Goal: Transaction & Acquisition: Purchase product/service

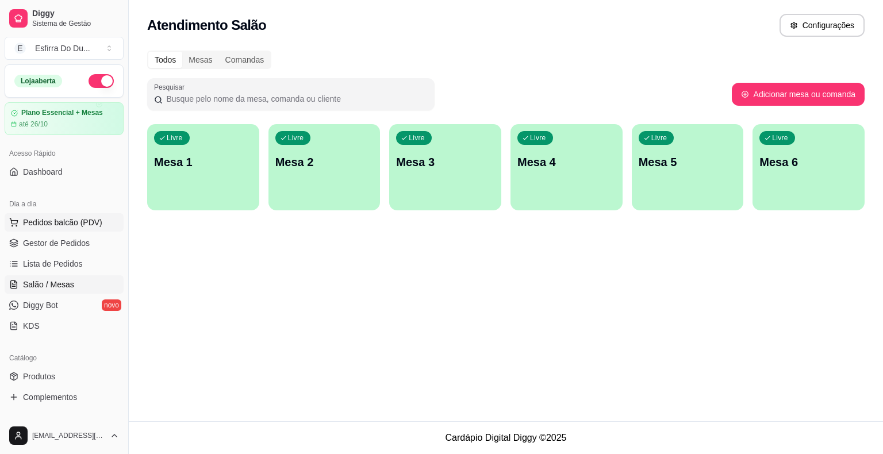
click at [46, 217] on span "Pedidos balcão (PDV)" at bounding box center [62, 222] width 79 height 11
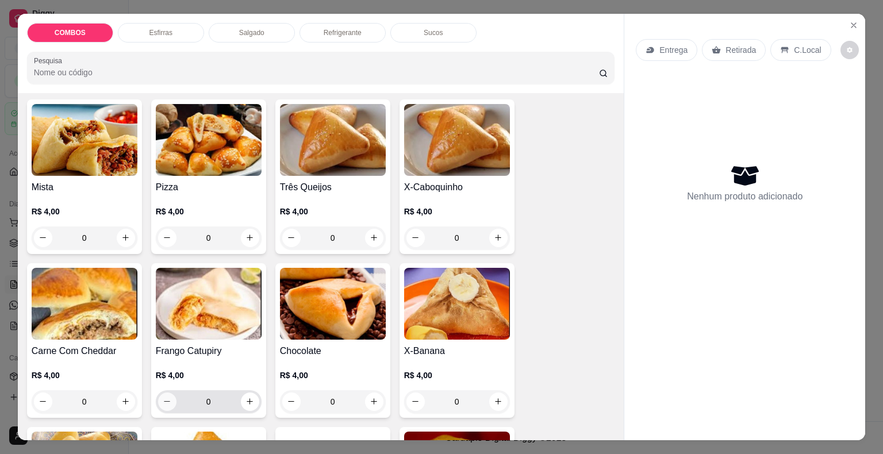
scroll to position [287, 0]
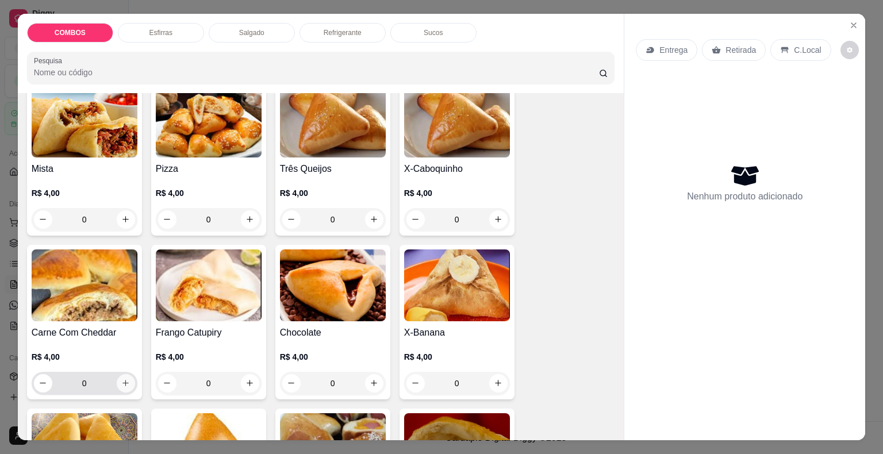
click at [123, 379] on icon "increase-product-quantity" at bounding box center [125, 383] width 9 height 9
type input "1"
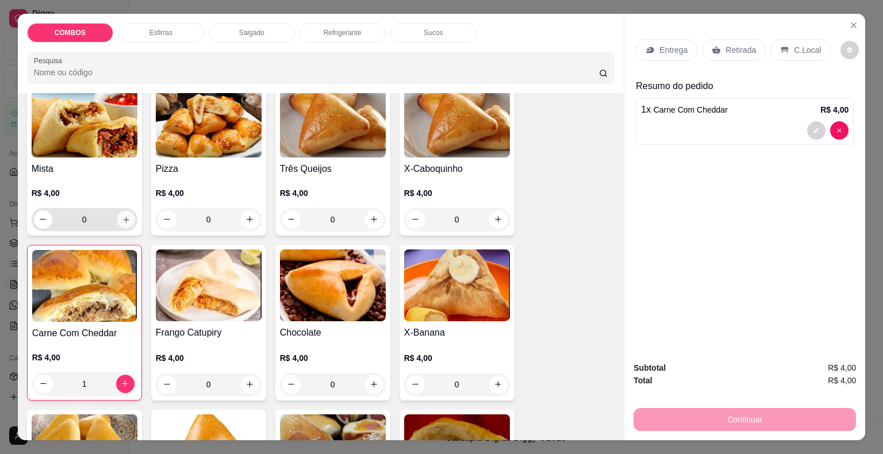
click at [124, 220] on button "increase-product-quantity" at bounding box center [126, 219] width 18 height 18
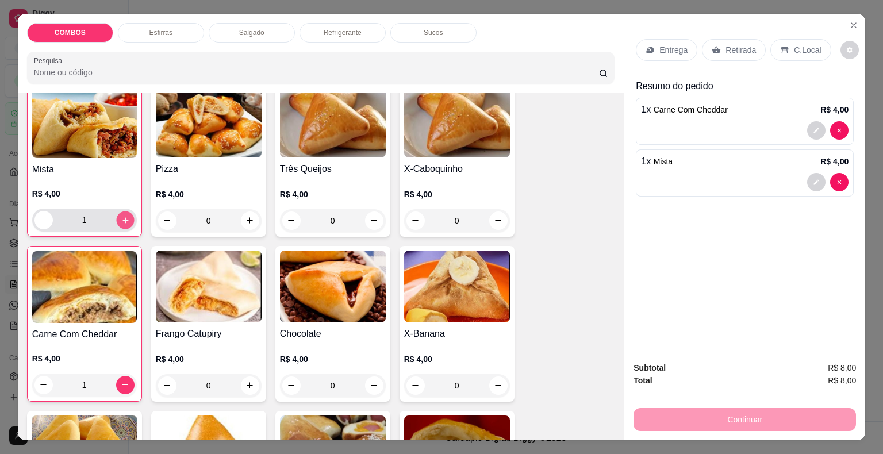
click at [124, 220] on button "increase-product-quantity" at bounding box center [125, 220] width 18 height 18
type input "5"
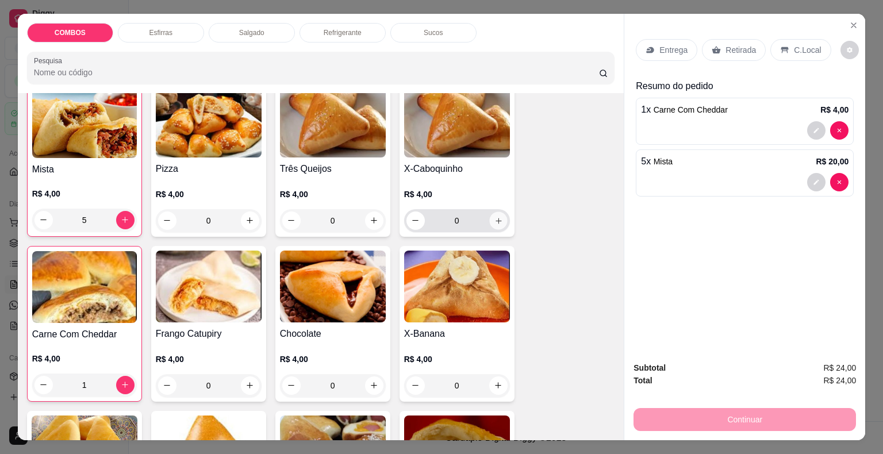
click at [499, 215] on button "increase-product-quantity" at bounding box center [498, 220] width 18 height 18
type input "1"
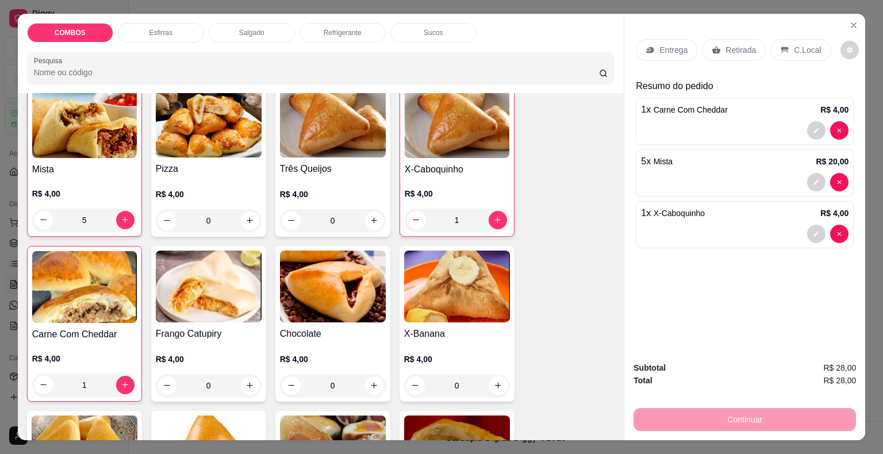
click at [735, 44] on p "Retirada" at bounding box center [740, 49] width 30 height 11
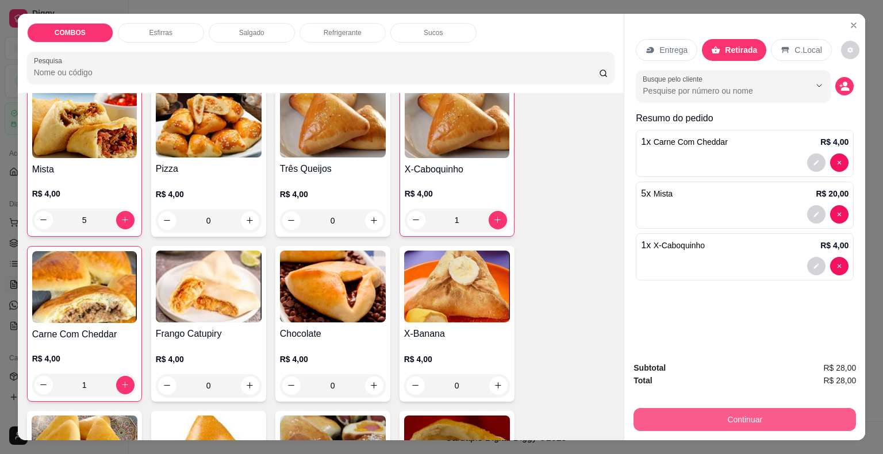
click at [676, 426] on div "Continuar" at bounding box center [744, 418] width 222 height 26
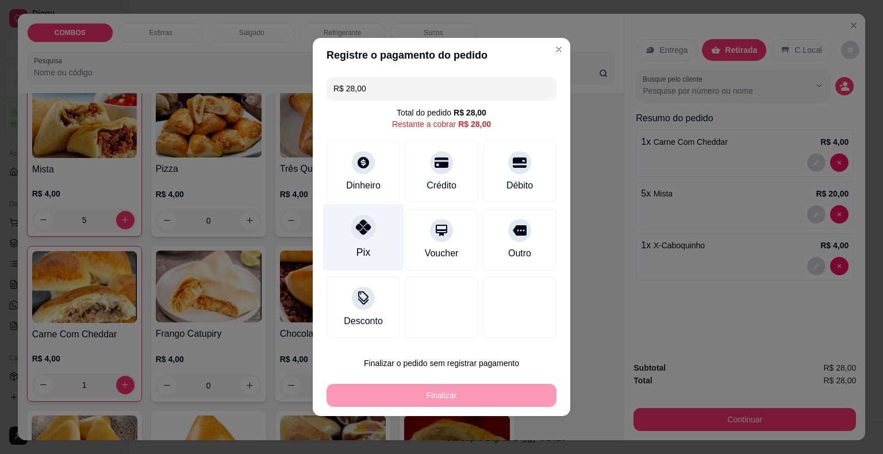
click at [369, 238] on div "Pix" at bounding box center [363, 237] width 81 height 67
type input "R$ 0,00"
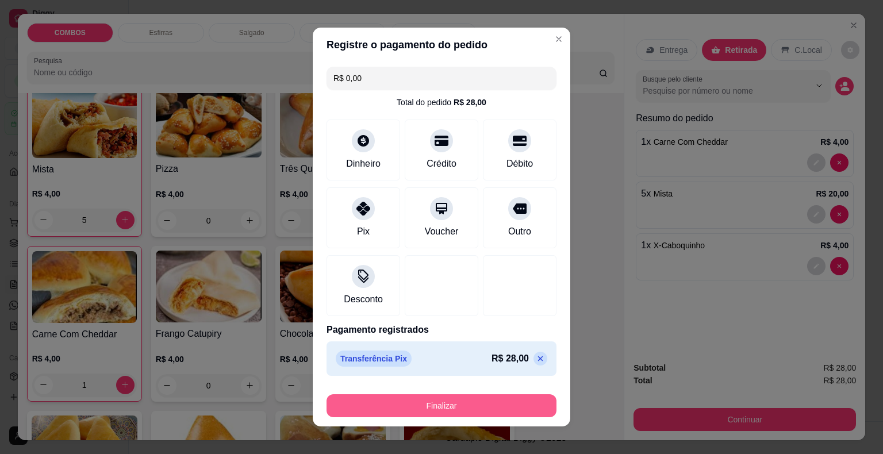
click at [421, 405] on button "Finalizar" at bounding box center [441, 405] width 230 height 23
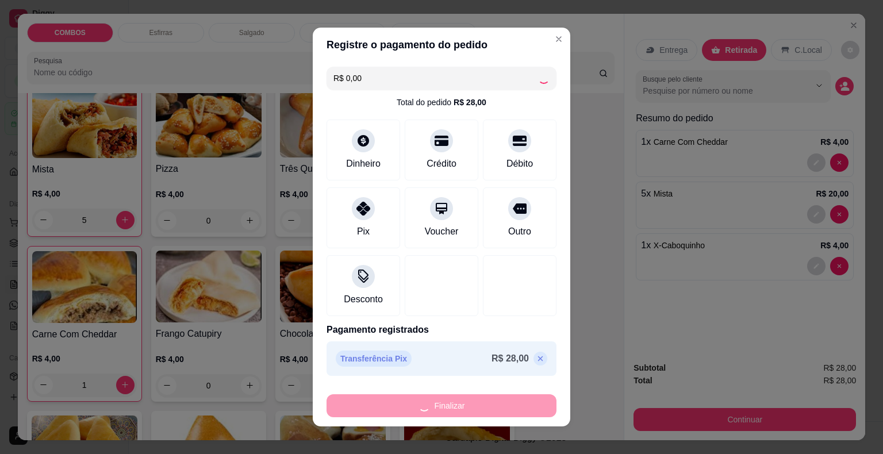
type input "0"
type input "-R$ 28,00"
